Goal: Task Accomplishment & Management: Manage account settings

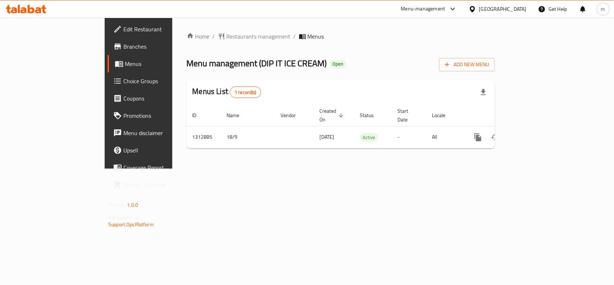
click at [123, 26] on span "Edit Restaurant" at bounding box center [162, 29] width 78 height 9
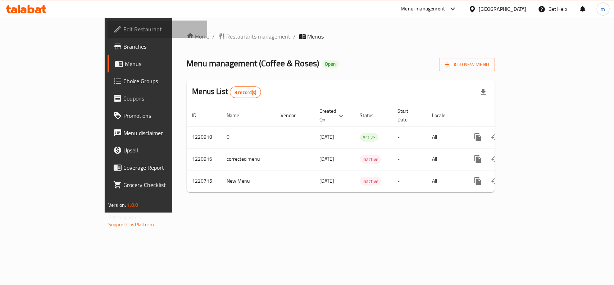
click at [123, 28] on span "Edit Restaurant" at bounding box center [162, 29] width 78 height 9
